Goal: Task Accomplishment & Management: Manage account settings

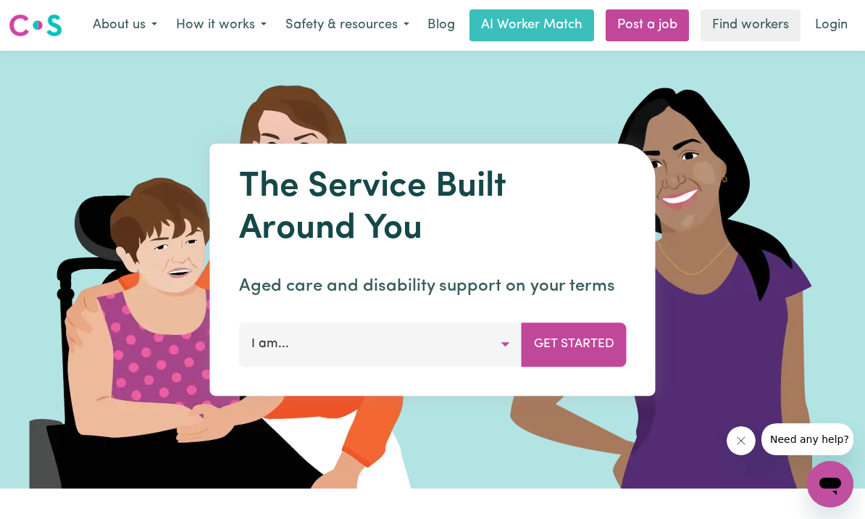
click at [837, 24] on link "Login" at bounding box center [831, 25] width 50 height 32
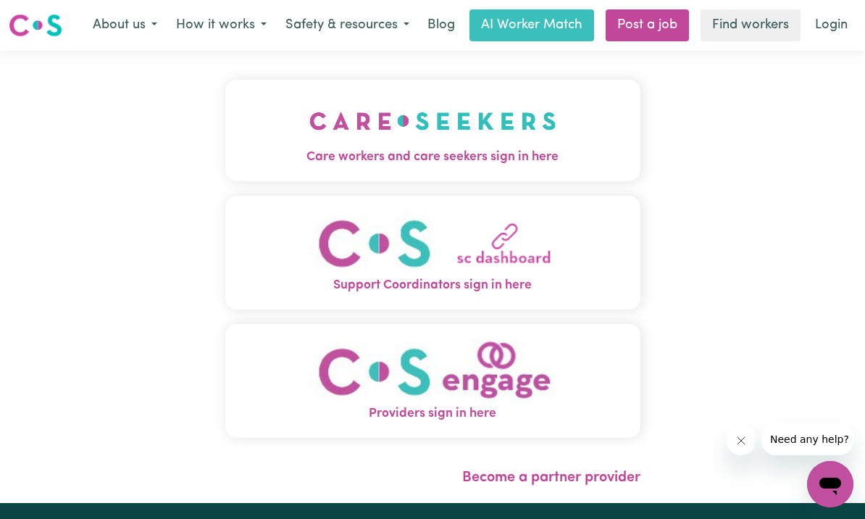
click at [604, 145] on button "Care workers and care seekers sign in here" at bounding box center [432, 130] width 415 height 101
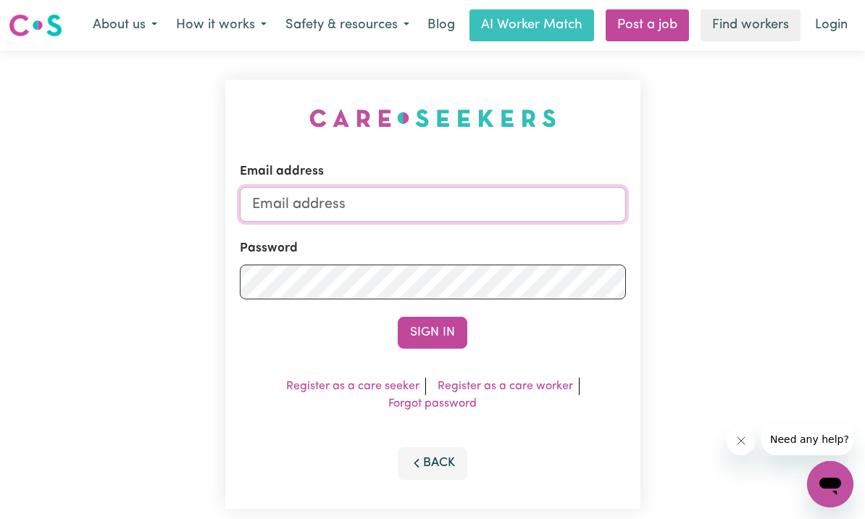
click at [564, 212] on input "Email address" at bounding box center [433, 204] width 386 height 35
type input "[EMAIL_ADDRESS][DOMAIN_NAME]"
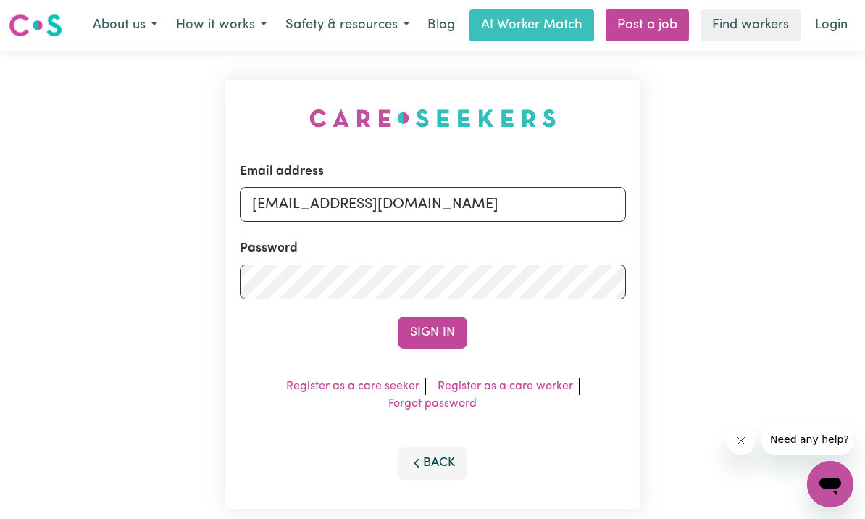
click at [433, 332] on button "Sign In" at bounding box center [433, 333] width 70 height 32
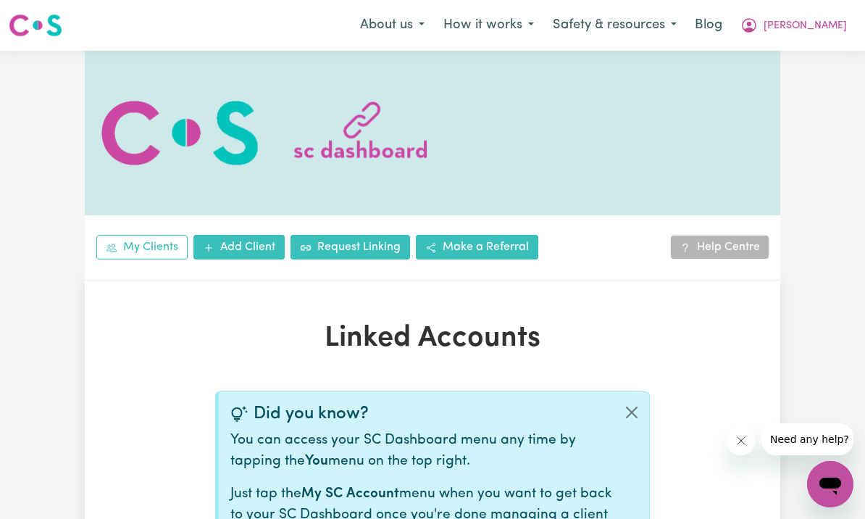
click at [830, 32] on span "[PERSON_NAME]" at bounding box center [805, 26] width 83 height 16
click at [828, 57] on link "My SC Dashboard" at bounding box center [798, 57] width 114 height 28
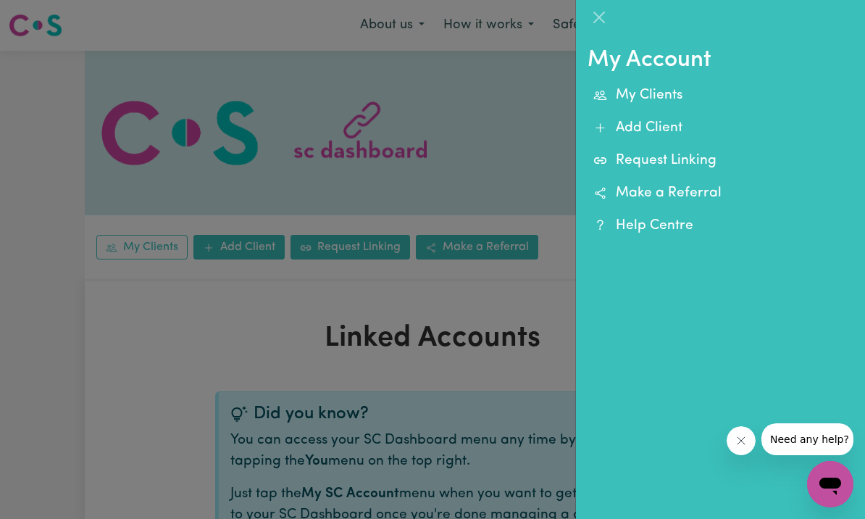
click at [530, 237] on div at bounding box center [432, 259] width 865 height 519
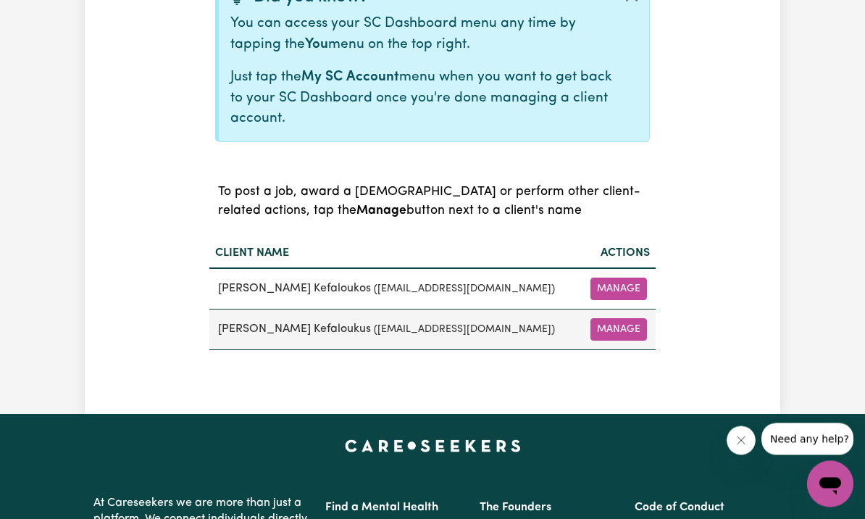
click at [630, 327] on button "Manage" at bounding box center [618, 330] width 57 height 22
